Goal: Complete application form

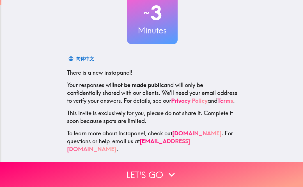
scroll to position [42, 0]
click at [162, 175] on button "Let's go" at bounding box center [151, 174] width 303 height 25
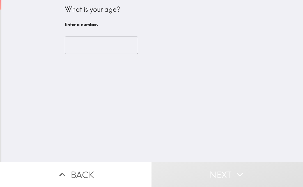
click at [121, 53] on input "number" at bounding box center [101, 45] width 73 height 17
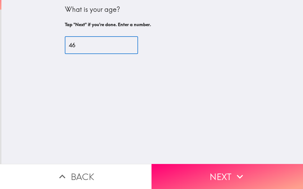
type input "46"
click at [156, 54] on div "46 ​" at bounding box center [152, 45] width 175 height 31
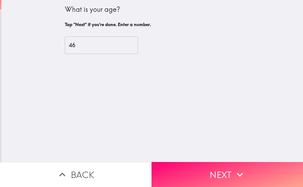
click at [227, 175] on button "Next" at bounding box center [228, 174] width 152 height 25
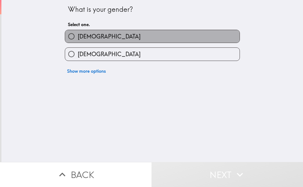
click at [146, 40] on label "[DEMOGRAPHIC_DATA]" at bounding box center [152, 36] width 175 height 13
click at [78, 40] on input "[DEMOGRAPHIC_DATA]" at bounding box center [71, 36] width 13 height 13
radio input "true"
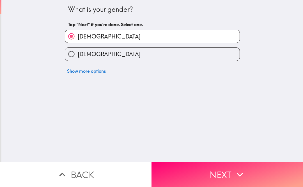
click at [228, 174] on button "Next" at bounding box center [228, 174] width 152 height 25
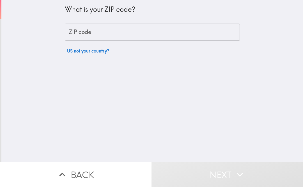
click at [146, 37] on input "ZIP code" at bounding box center [152, 32] width 175 height 17
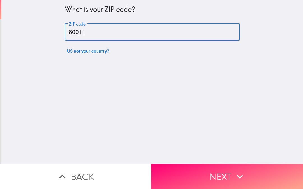
type input "80011"
click at [126, 69] on div "What is your ZIP code? ZIP code 80011 ZIP code US not your country?" at bounding box center [152, 82] width 302 height 164
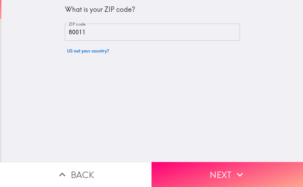
click at [209, 171] on button "Next" at bounding box center [228, 174] width 152 height 25
